Goal: Task Accomplishment & Management: Manage account settings

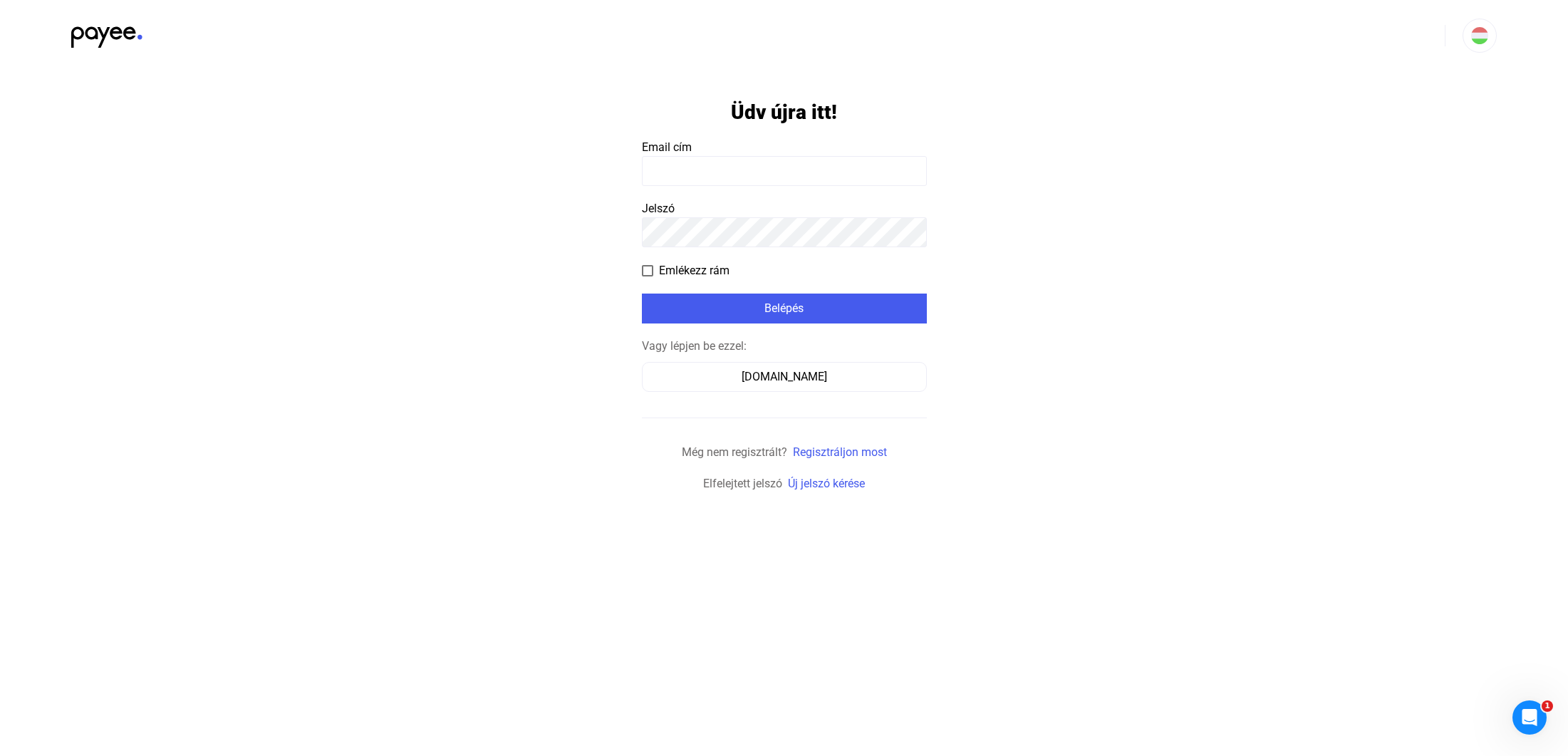
type input "**********"
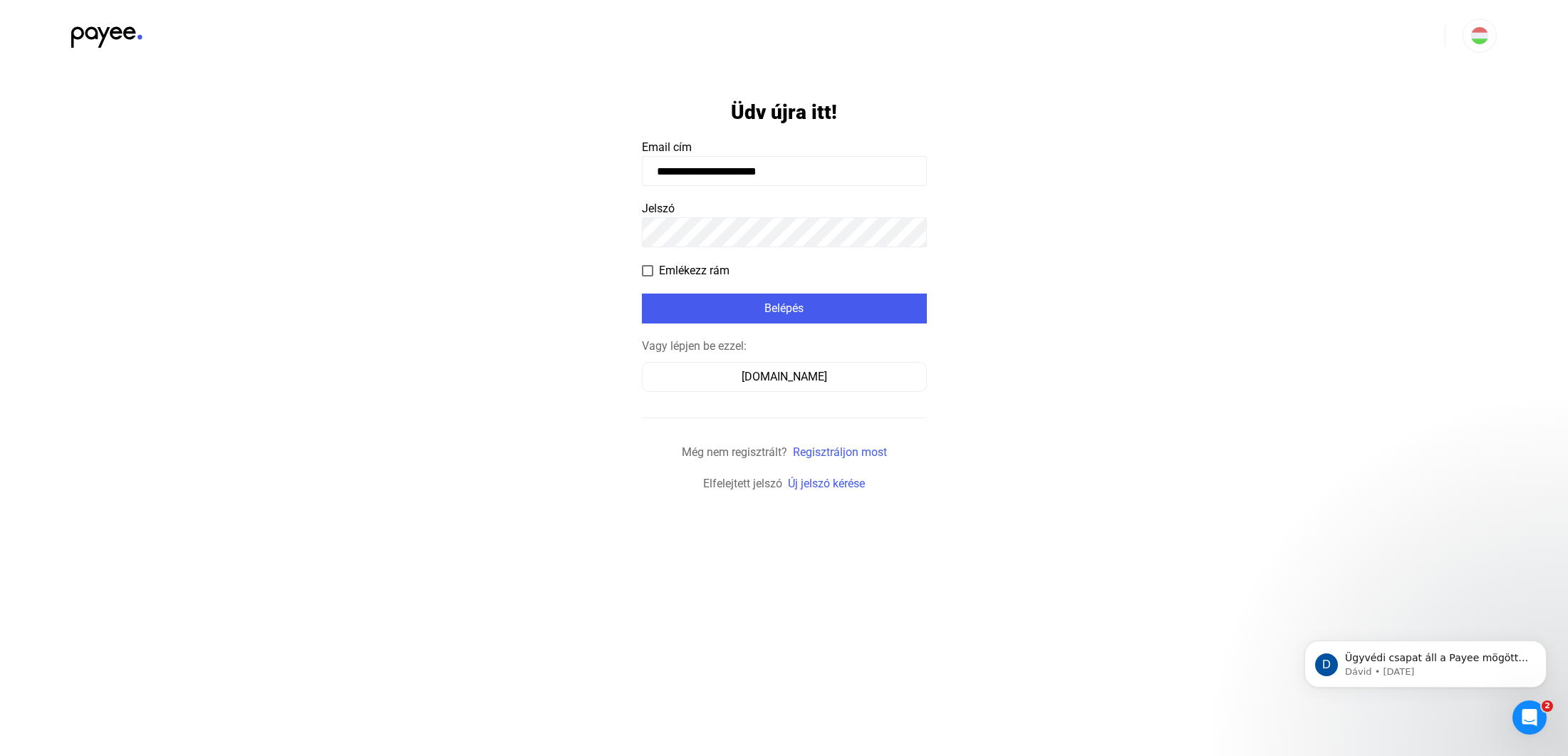
drag, startPoint x: 646, startPoint y: 268, endPoint x: 653, endPoint y: 275, distance: 9.9
click at [647, 269] on span at bounding box center [647, 270] width 11 height 11
click at [764, 305] on div "Belépés" at bounding box center [784, 308] width 277 height 17
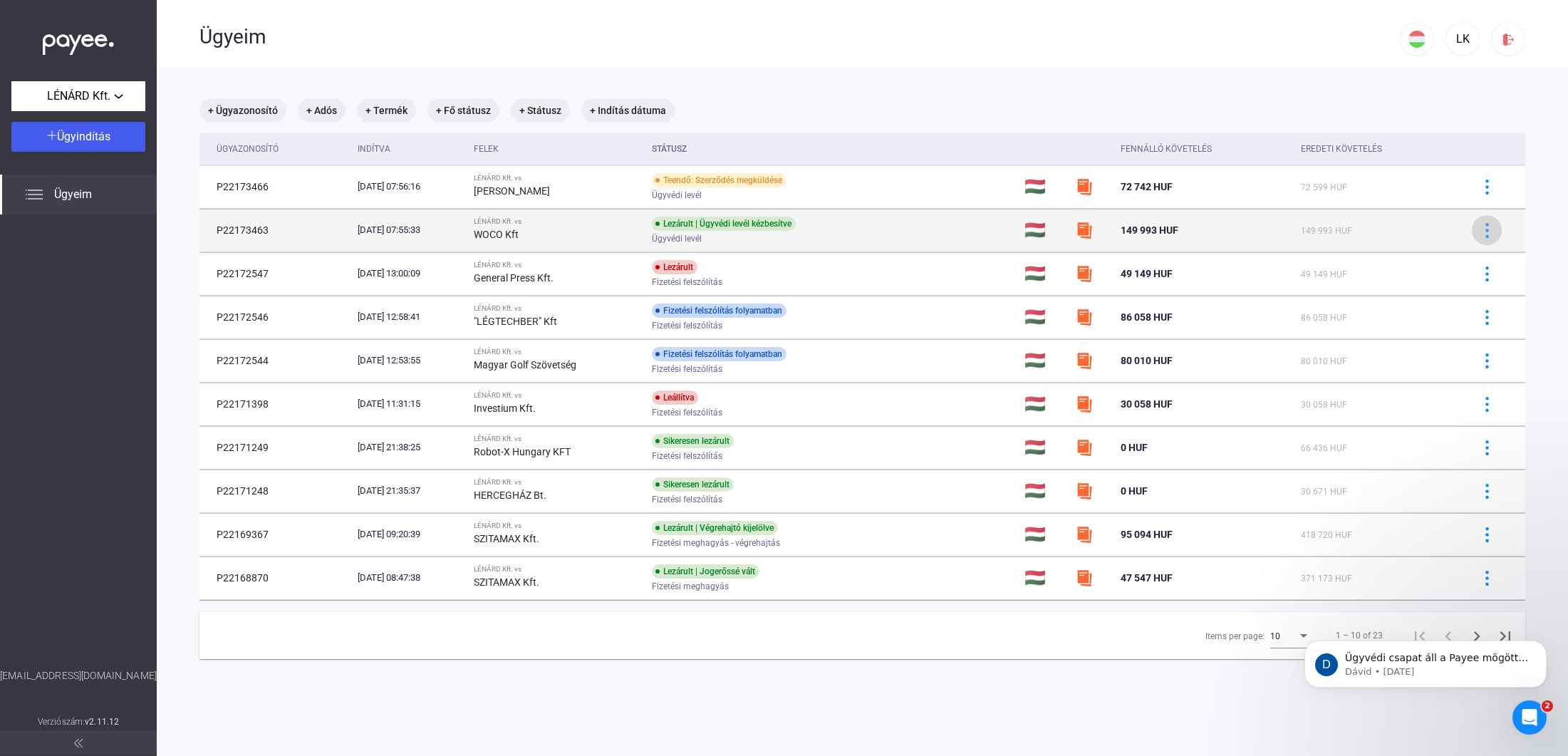
click at [1489, 227] on img at bounding box center [1487, 230] width 15 height 15
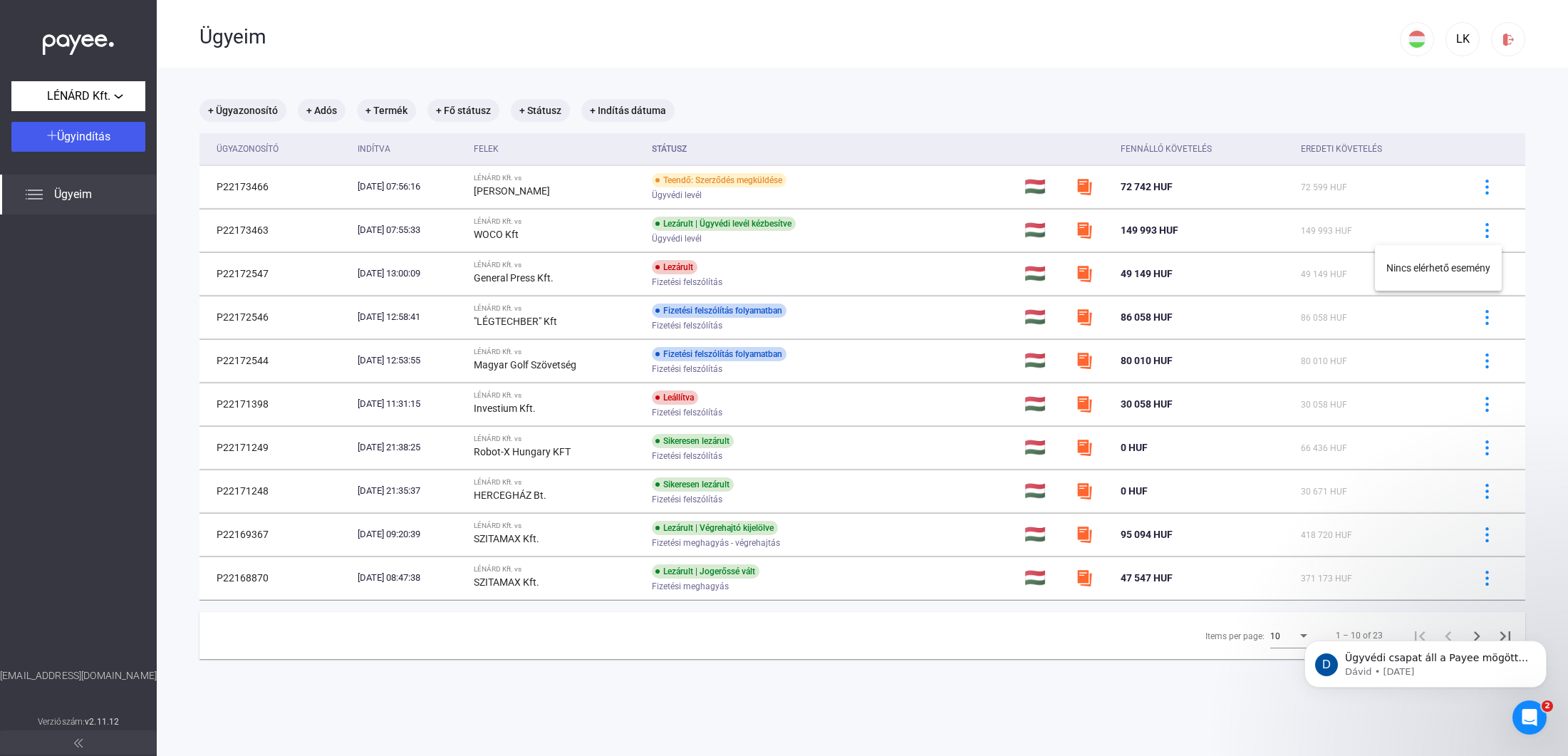
click at [1487, 227] on div at bounding box center [784, 378] width 1568 height 756
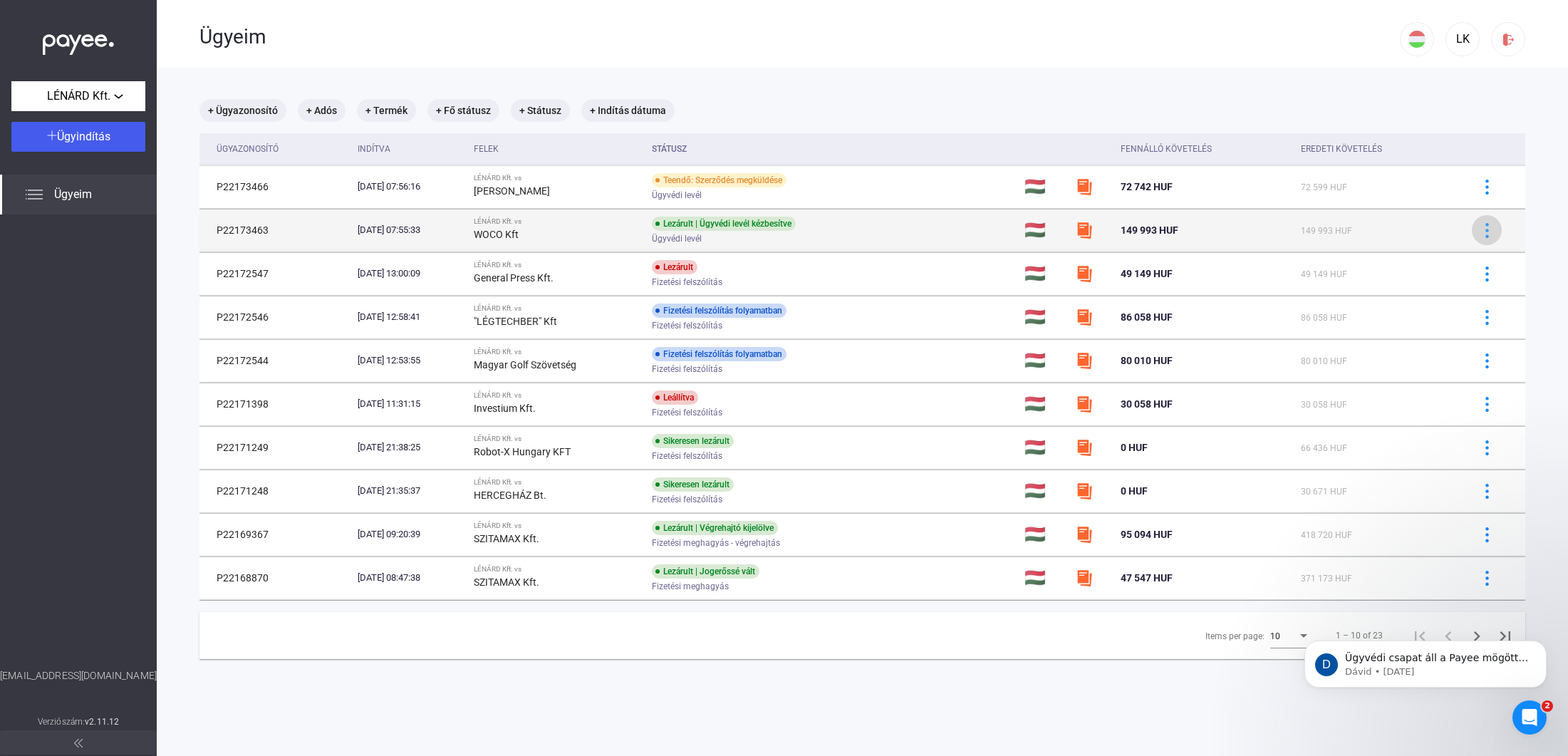
click at [1485, 228] on img at bounding box center [1487, 230] width 15 height 15
click at [1485, 228] on div at bounding box center [784, 378] width 1568 height 756
drag, startPoint x: 1326, startPoint y: 233, endPoint x: 1260, endPoint y: 237, distance: 66.1
click at [1325, 233] on span "149 993 HUF" at bounding box center [1326, 230] width 51 height 10
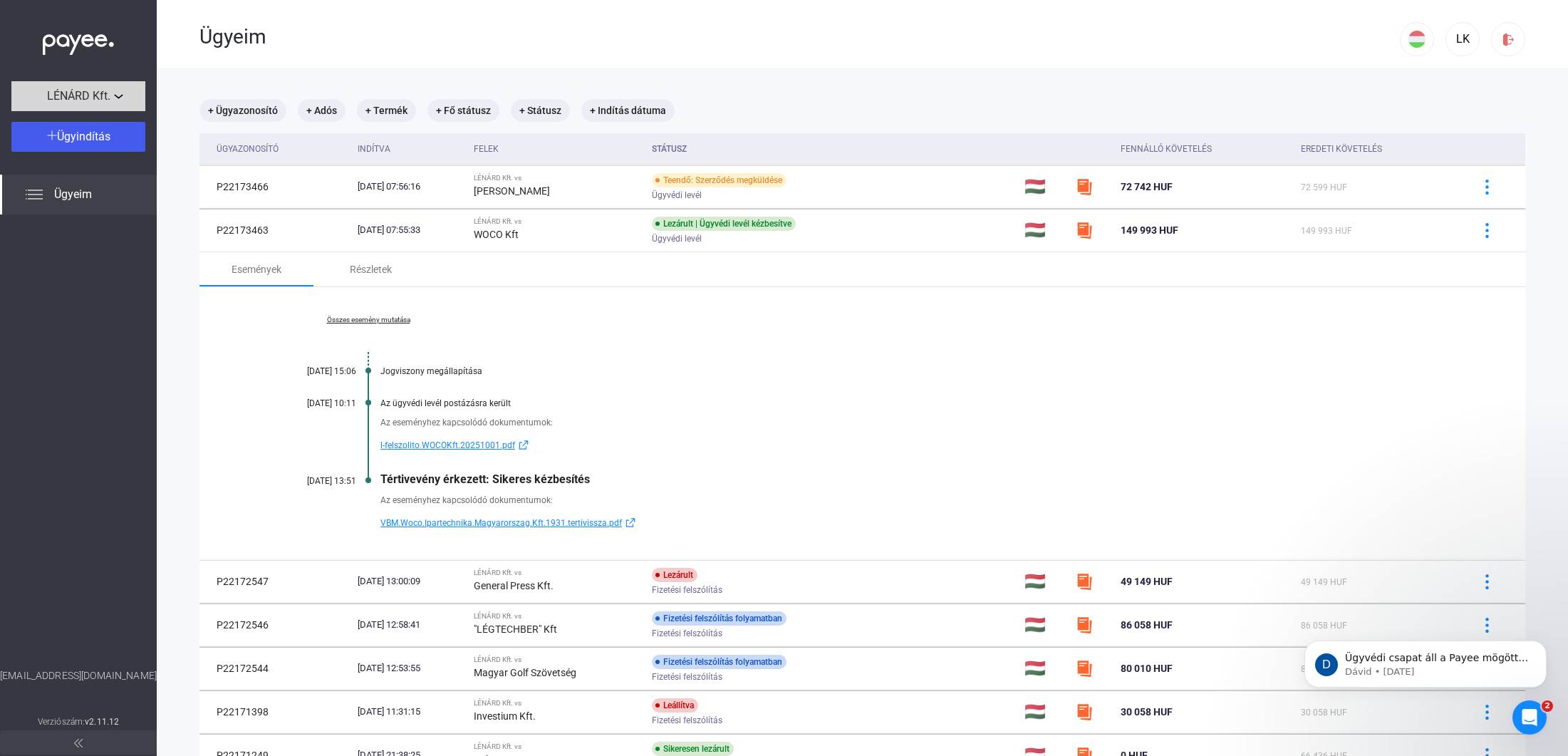
click at [117, 98] on div "LÉNÁRD Kft." at bounding box center [78, 97] width 126 height 18
click at [117, 98] on div at bounding box center [784, 378] width 1568 height 756
click at [97, 190] on div "Ügyeim" at bounding box center [78, 194] width 156 height 40
click at [95, 191] on div "Ügyeim" at bounding box center [78, 194] width 156 height 40
